Goal: Task Accomplishment & Management: Manage account settings

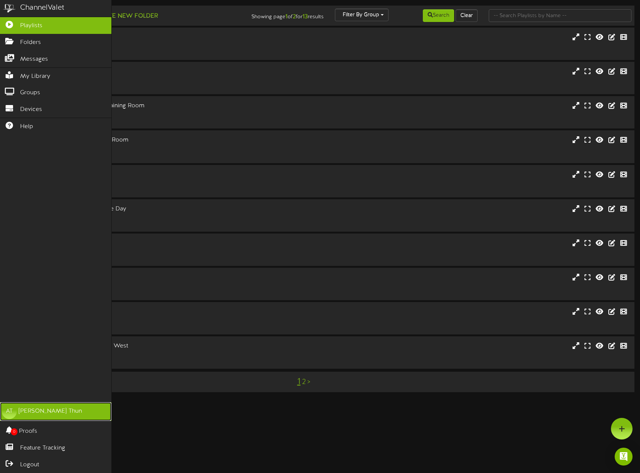
click at [39, 415] on div "[PERSON_NAME]" at bounding box center [50, 411] width 63 height 9
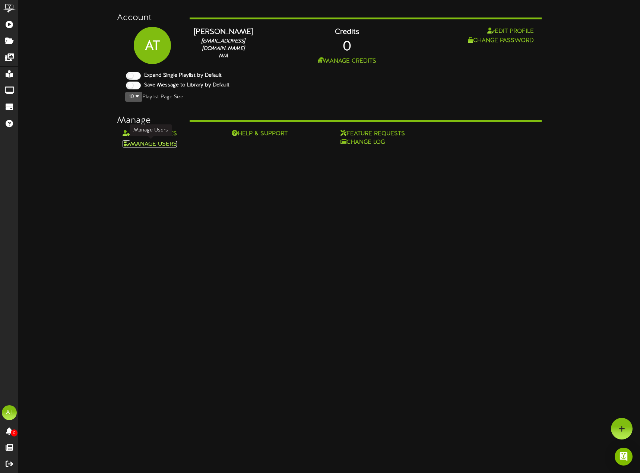
click at [162, 145] on link "Manage Users" at bounding box center [150, 144] width 54 height 7
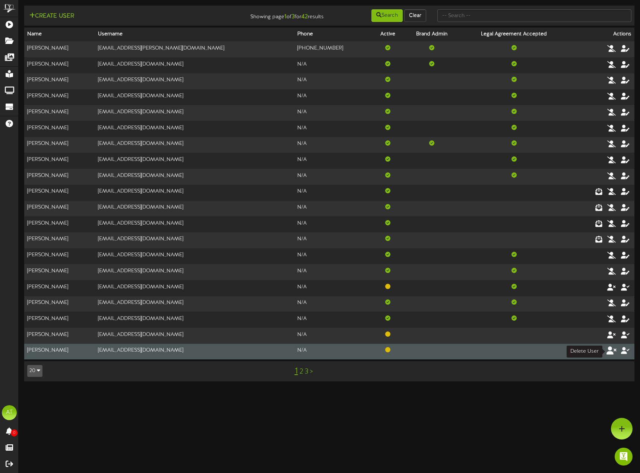
click at [613, 353] on icon at bounding box center [612, 351] width 10 height 8
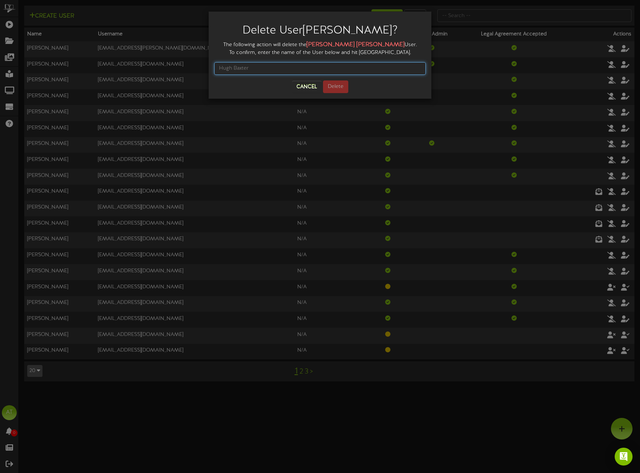
click at [274, 69] on input "text" at bounding box center [320, 68] width 212 height 13
type input "[PERSON_NAME]"
click at [344, 87] on button "Delete" at bounding box center [335, 87] width 25 height 13
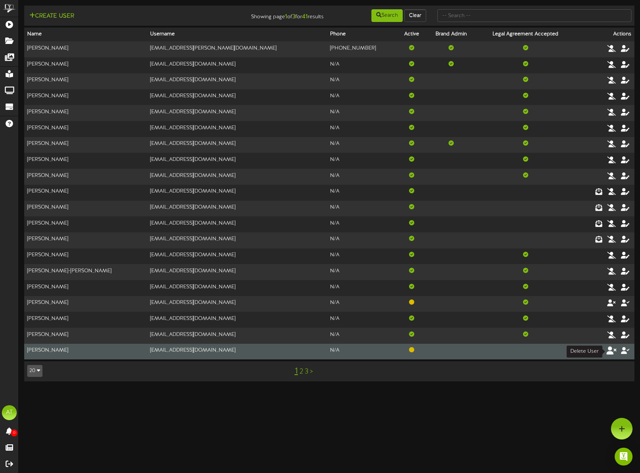
click at [610, 353] on icon at bounding box center [612, 351] width 10 height 8
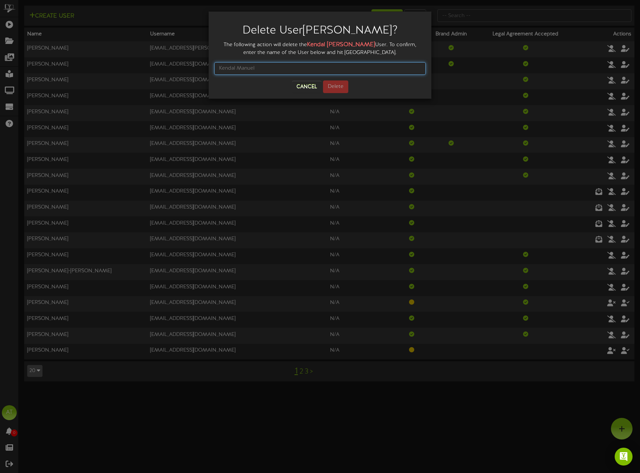
click at [277, 70] on input "text" at bounding box center [320, 68] width 212 height 13
type input "[PERSON_NAME]"
click at [337, 85] on button "Delete" at bounding box center [335, 87] width 25 height 13
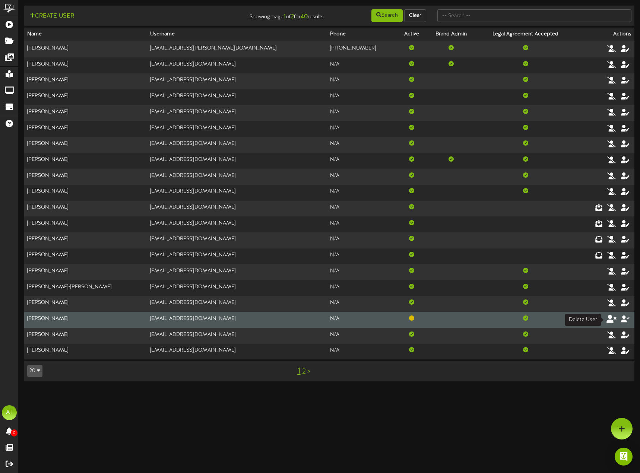
click at [612, 319] on icon at bounding box center [612, 319] width 10 height 8
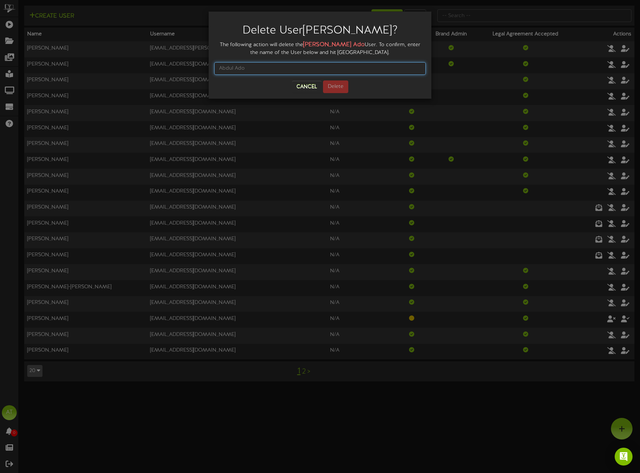
click at [291, 68] on input "text" at bounding box center [320, 68] width 212 height 13
type input "[PERSON_NAME]"
click at [343, 83] on button "Delete" at bounding box center [335, 87] width 25 height 13
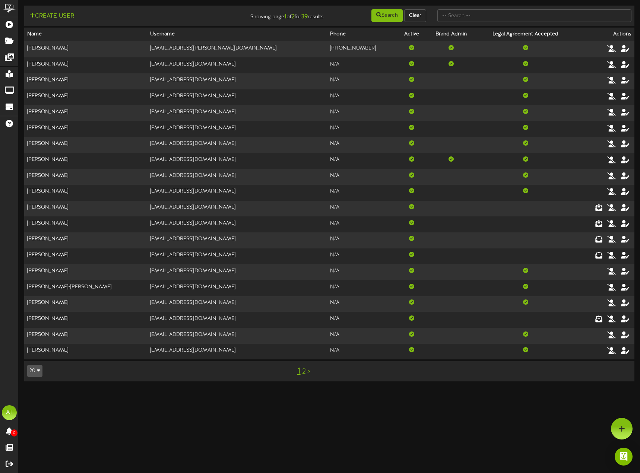
click at [309, 374] on link ">" at bounding box center [308, 372] width 3 height 8
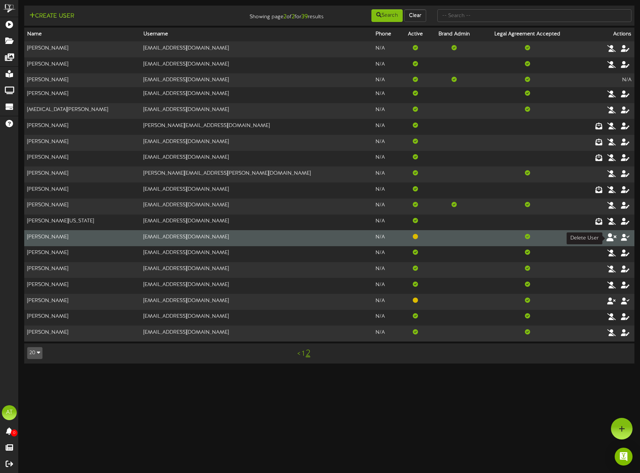
click at [613, 237] on icon at bounding box center [612, 237] width 10 height 8
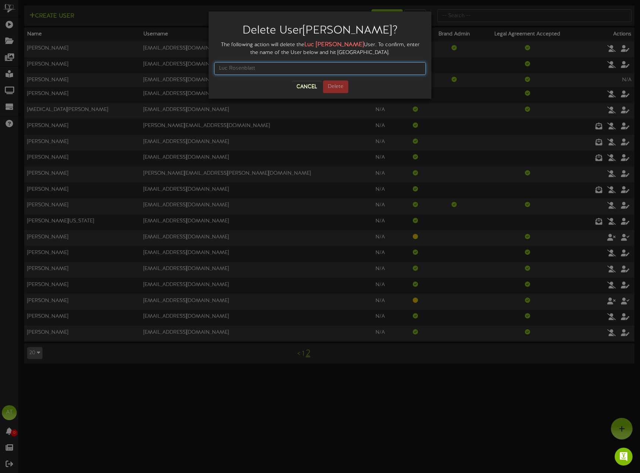
click at [283, 69] on input "text" at bounding box center [320, 68] width 212 height 13
type input "[PERSON_NAME]"
click at [339, 88] on button "Delete" at bounding box center [335, 87] width 25 height 13
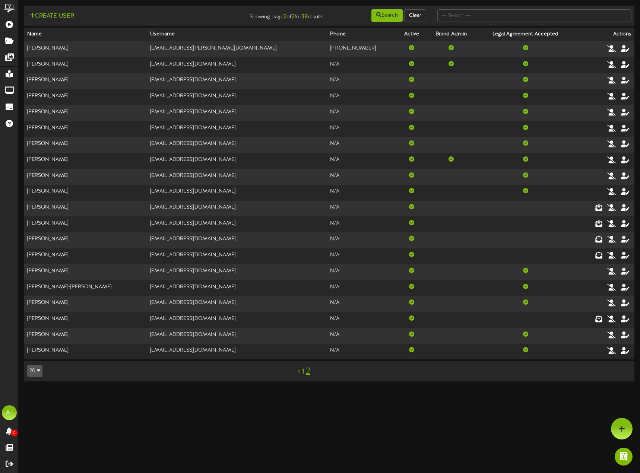
click at [299, 374] on link "<" at bounding box center [298, 372] width 3 height 8
click at [616, 428] on div at bounding box center [622, 429] width 22 height 22
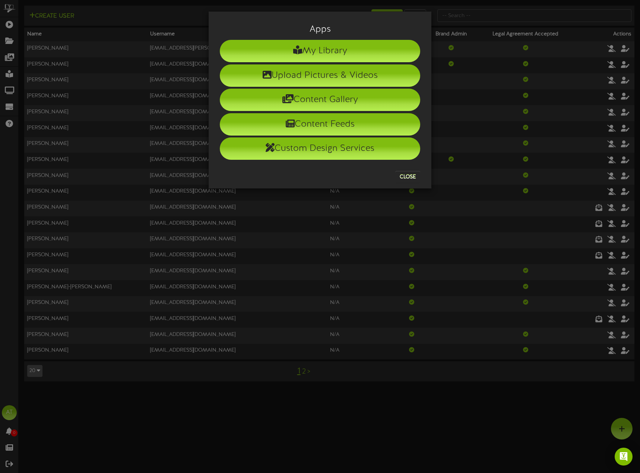
click at [391, 423] on div "Apps My Library Upload Pictures & Videos Content Gallery Content Feeds Custom D…" at bounding box center [320, 236] width 640 height 473
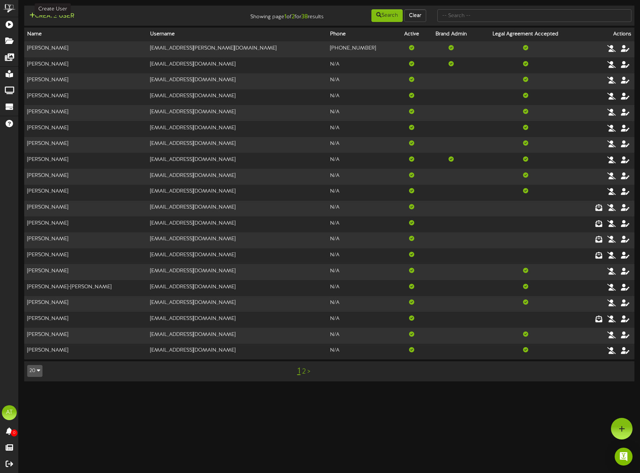
click at [63, 15] on button "Create User" at bounding box center [51, 16] width 49 height 9
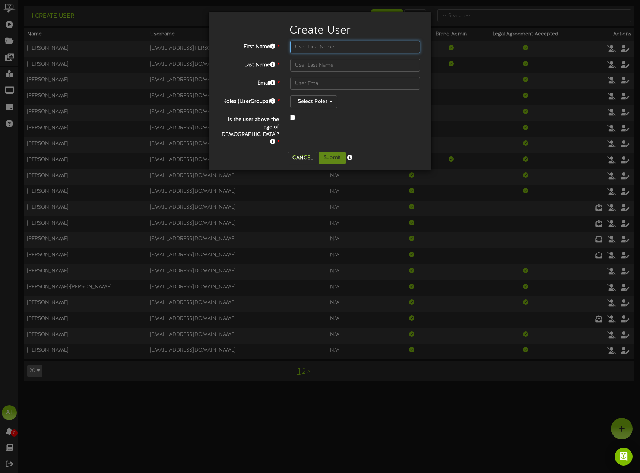
click at [330, 43] on input "text" at bounding box center [355, 47] width 130 height 13
type input "[PERSON_NAME]"
click at [302, 68] on input "text" at bounding box center [355, 65] width 130 height 13
type input "F"
type input "[PERSON_NAME]"
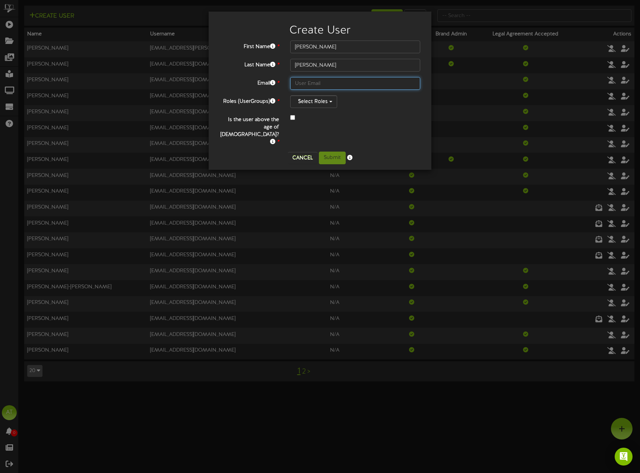
click at [323, 82] on input "text" at bounding box center [355, 83] width 130 height 13
drag, startPoint x: 311, startPoint y: 81, endPoint x: 308, endPoint y: 84, distance: 4.7
click at [311, 80] on input "text" at bounding box center [355, 83] width 130 height 13
type input "[EMAIL_ADDRESS][DOMAIN_NAME]"
click at [331, 105] on button "Select Roles" at bounding box center [313, 101] width 47 height 13
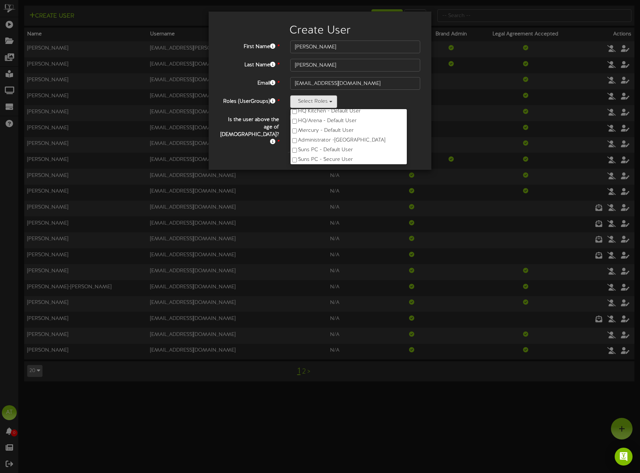
scroll to position [29, 0]
click at [389, 102] on div "2 items selected Arena - Default User HQ Kitchen - Default User HQ/Arena - Defa…" at bounding box center [355, 101] width 130 height 13
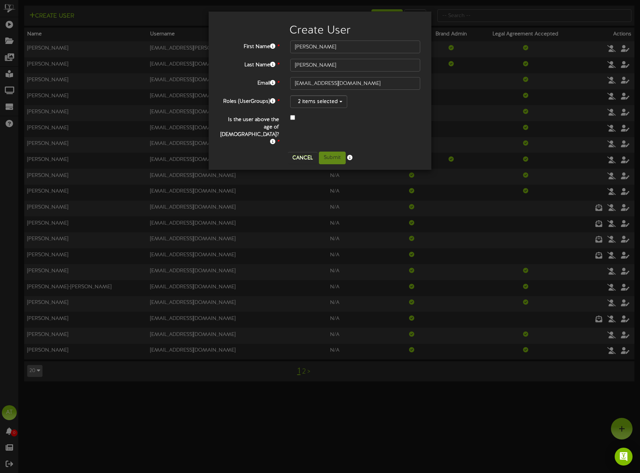
click at [292, 120] on div at bounding box center [355, 118] width 130 height 9
click at [335, 152] on button "Submit" at bounding box center [332, 158] width 27 height 13
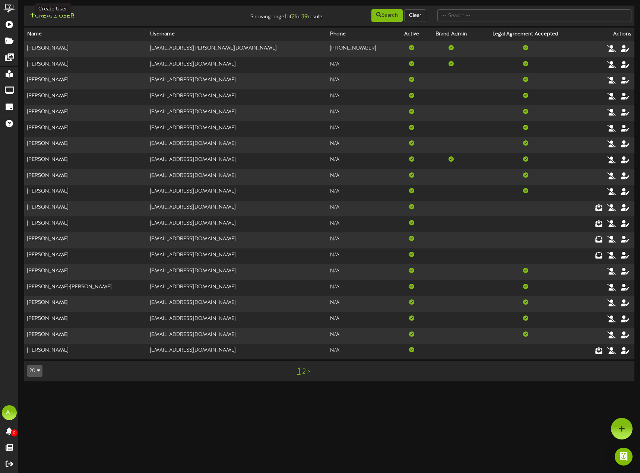
click at [35, 14] on button "Create User" at bounding box center [51, 16] width 49 height 9
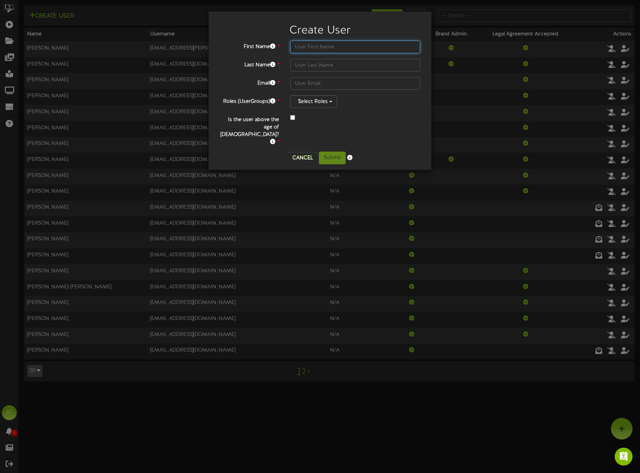
click at [303, 45] on input "text" at bounding box center [355, 47] width 130 height 13
paste input "[PERSON_NAME]"
type input "[PERSON_NAME]"
click at [301, 70] on input "text" at bounding box center [355, 65] width 130 height 13
paste input "[PERSON_NAME]"
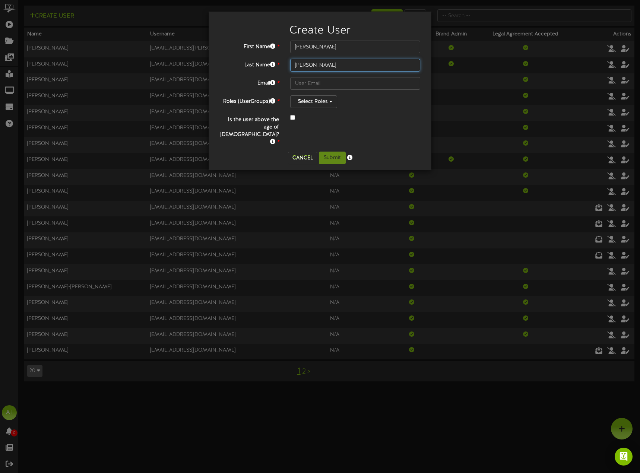
type input "[PERSON_NAME]"
click at [305, 85] on input "text" at bounding box center [355, 83] width 130 height 13
paste input "[PERSON_NAME]"
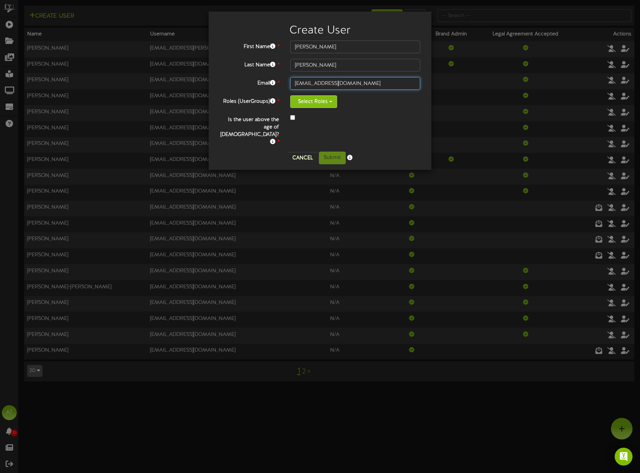
type input "[EMAIL_ADDRESS][DOMAIN_NAME]"
click at [313, 102] on button "Select Roles" at bounding box center [313, 101] width 47 height 13
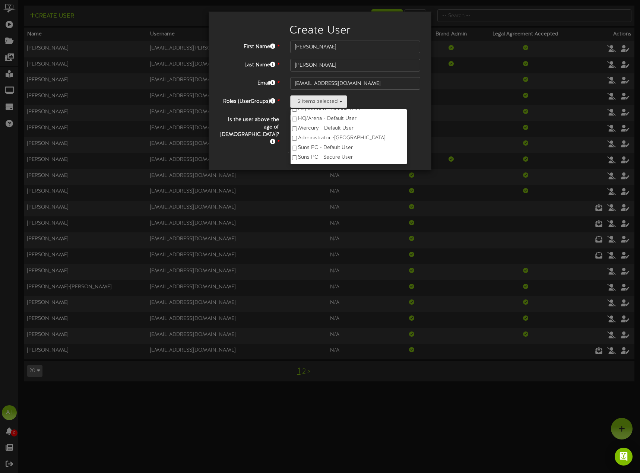
click at [414, 119] on div at bounding box center [355, 118] width 130 height 9
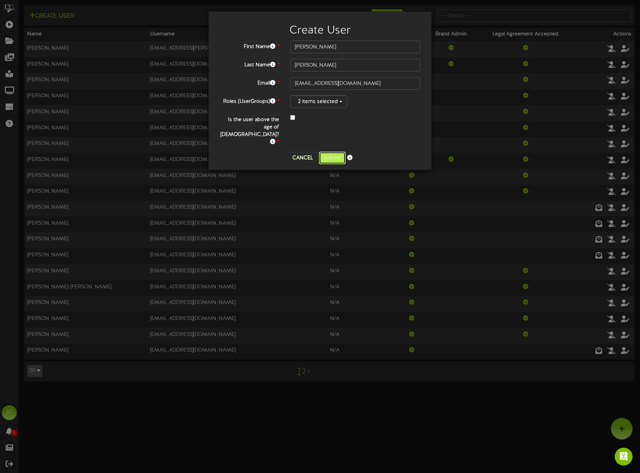
click at [337, 152] on button "Submit" at bounding box center [332, 158] width 27 height 13
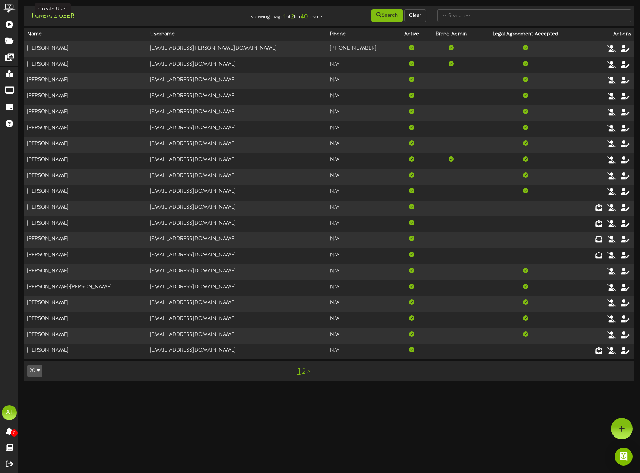
click at [47, 13] on button "Create User" at bounding box center [51, 16] width 49 height 9
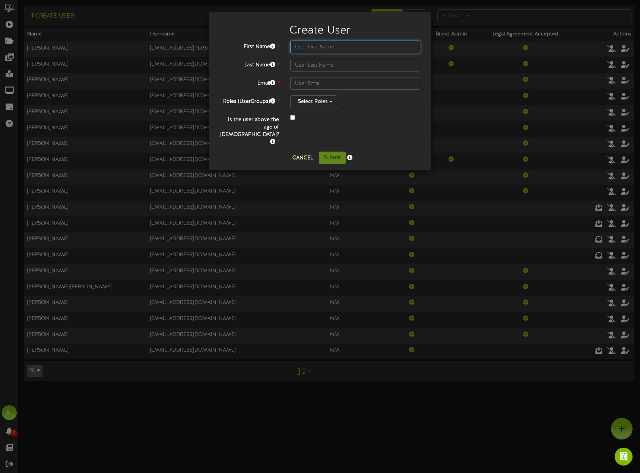
click at [331, 47] on input "text" at bounding box center [355, 47] width 130 height 13
paste input "Bryce"
type input "Bryce"
click at [321, 70] on input "text" at bounding box center [355, 65] width 130 height 13
paste input "Golden"
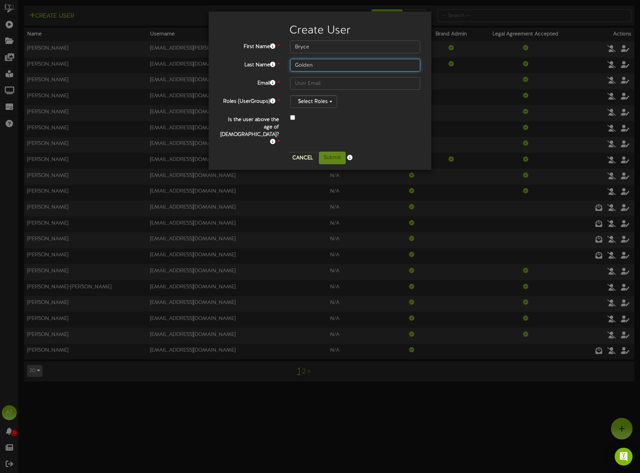
type input "Golden"
click at [309, 85] on input "text" at bounding box center [355, 83] width 130 height 13
paste input "Golden"
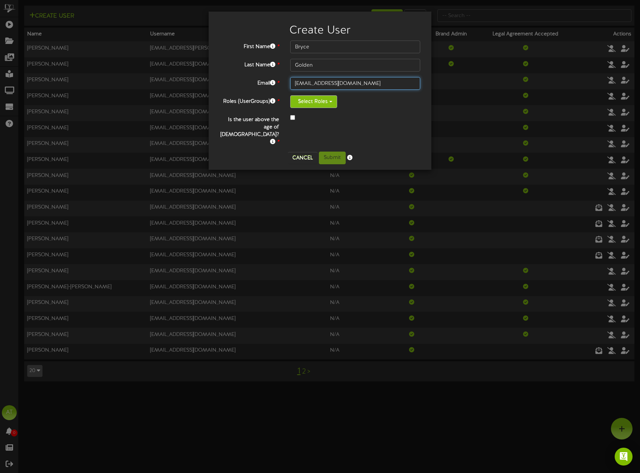
type input "[EMAIL_ADDRESS][DOMAIN_NAME]"
click at [316, 104] on button "Select Roles" at bounding box center [313, 101] width 47 height 13
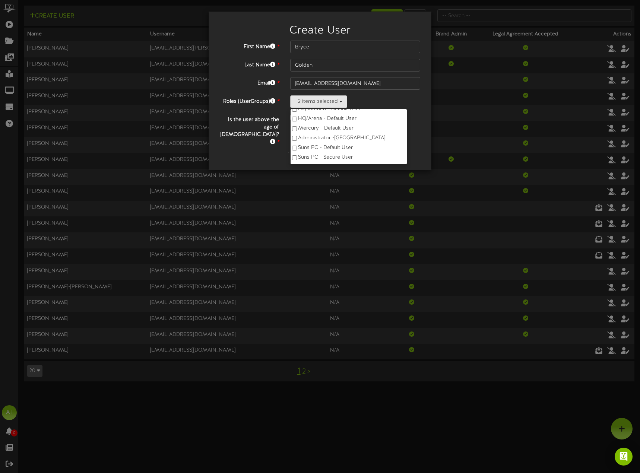
click at [410, 133] on div "First Name * Bryce Last Name * Golden Email * [EMAIL_ADDRESS][DOMAIN_NAME] Role…" at bounding box center [320, 96] width 212 height 111
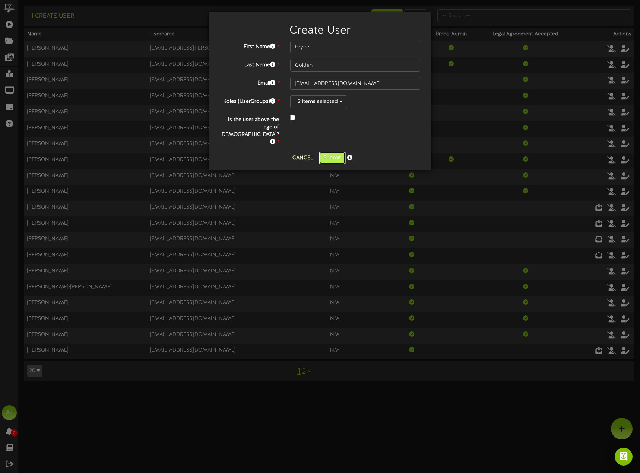
click at [334, 152] on button "Submit" at bounding box center [332, 158] width 27 height 13
